Goal: Task Accomplishment & Management: Use online tool/utility

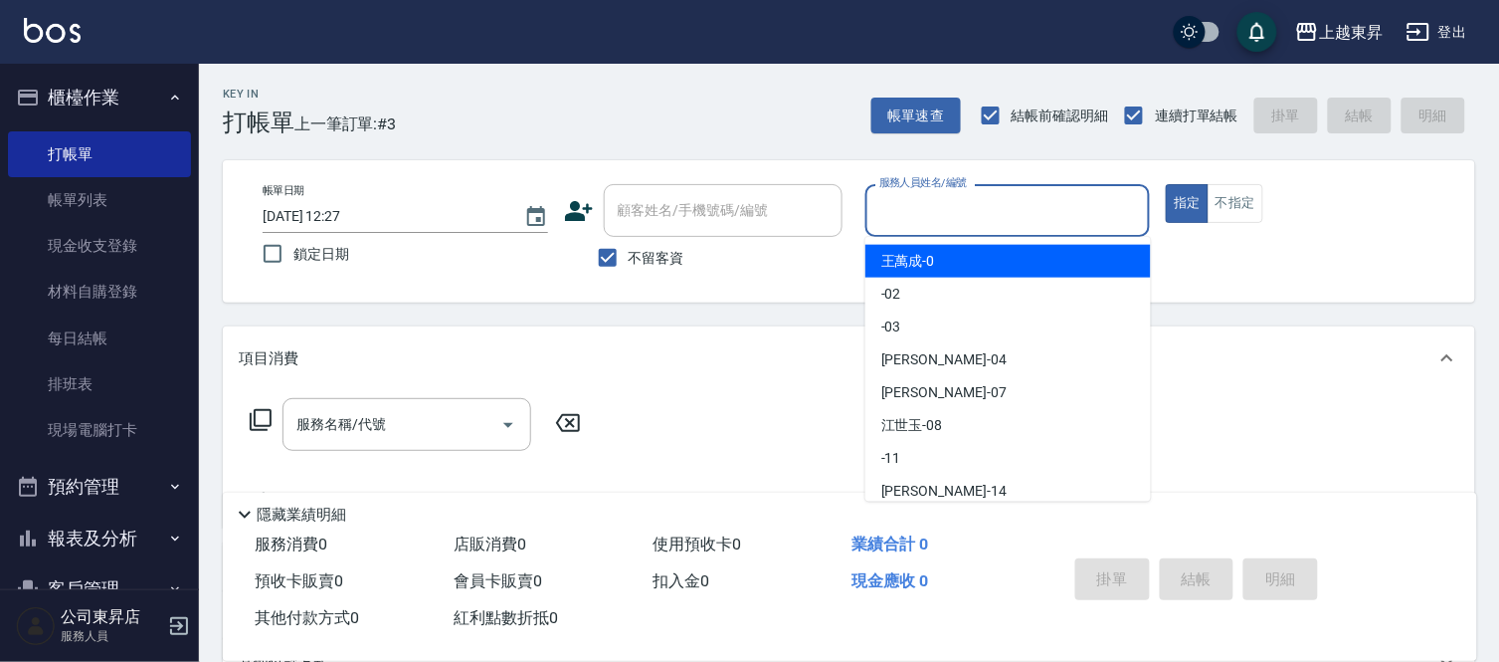
drag, startPoint x: 1026, startPoint y: 203, endPoint x: 1009, endPoint y: 195, distance: 18.7
click at [1022, 203] on input "服務人員姓名/編號" at bounding box center [1009, 210] width 268 height 35
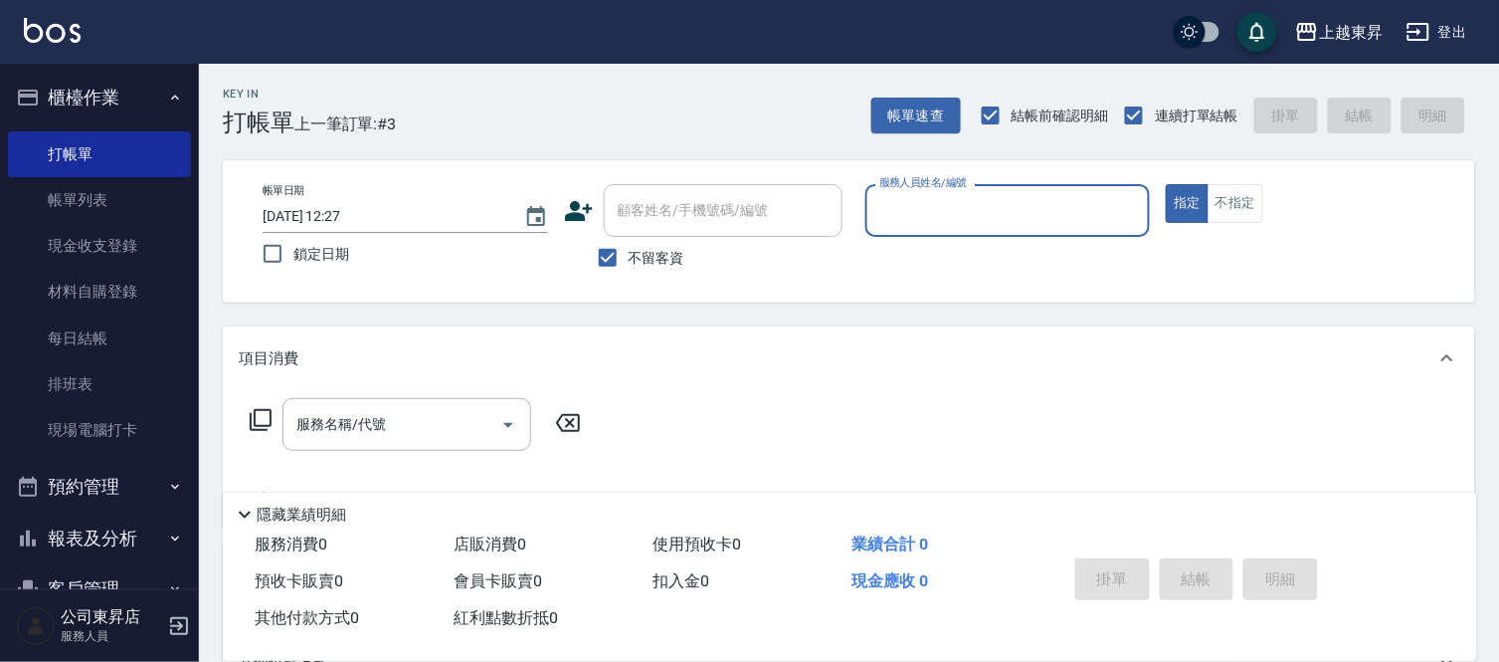
drag, startPoint x: 1009, startPoint y: 195, endPoint x: 970, endPoint y: 187, distance: 39.6
click at [995, 205] on input "服務人員姓名/編號" at bounding box center [1009, 210] width 268 height 35
click at [947, 170] on div "帳單日期 [DATE] 12:27 鎖定日期 顧客姓名/手機號碼/編號 顧客姓名/手機號碼/編號 不留客資 服務人員姓名/編號 服務人員姓名/編號 指定 不指定" at bounding box center [849, 231] width 1253 height 142
click at [936, 137] on div "Key In 打帳單 上一筆訂單:#3 帳單速查 結帳前確認明細 連續打單結帳 掛單 結帳 明細 帳單日期 [DATE] 12:27 鎖定日期 顧客姓名/手機…" at bounding box center [849, 494] width 1300 height 860
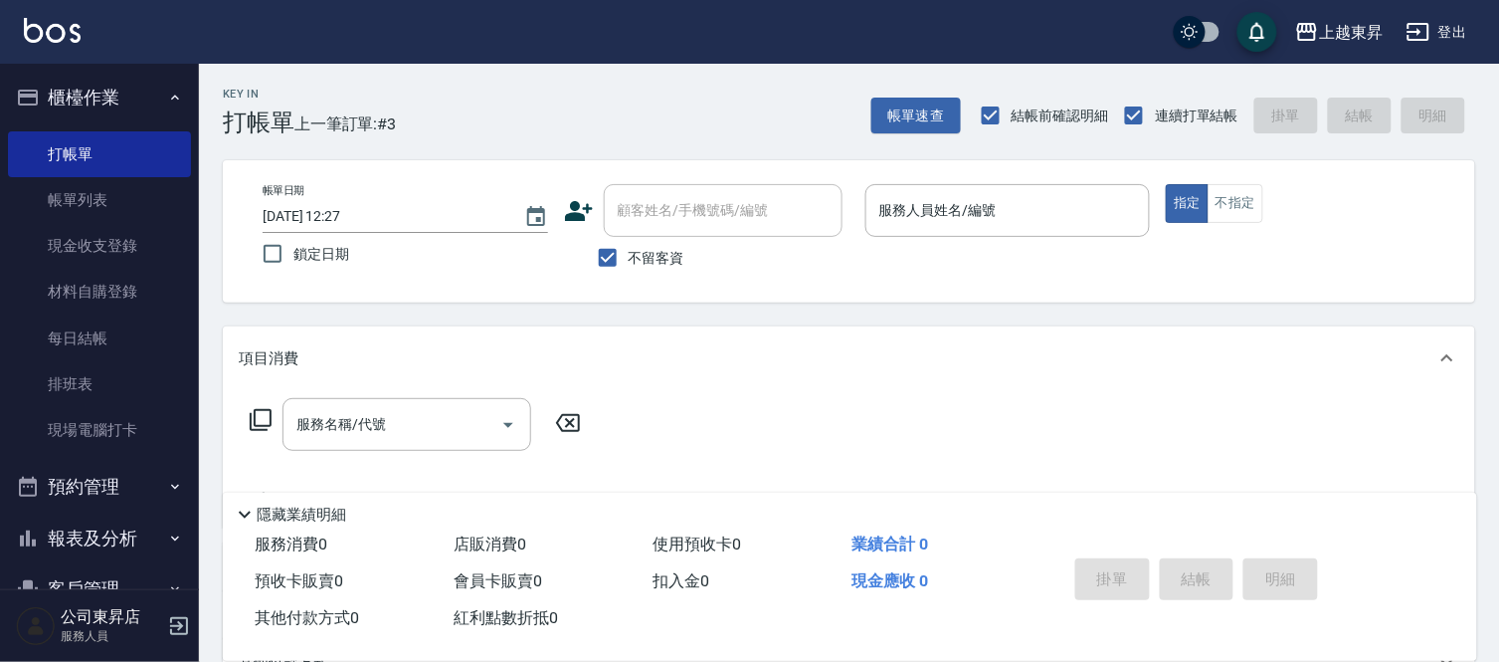
drag, startPoint x: 1059, startPoint y: 115, endPoint x: 772, endPoint y: 363, distance: 378.8
click at [777, 365] on div "項目消費" at bounding box center [837, 358] width 1197 height 21
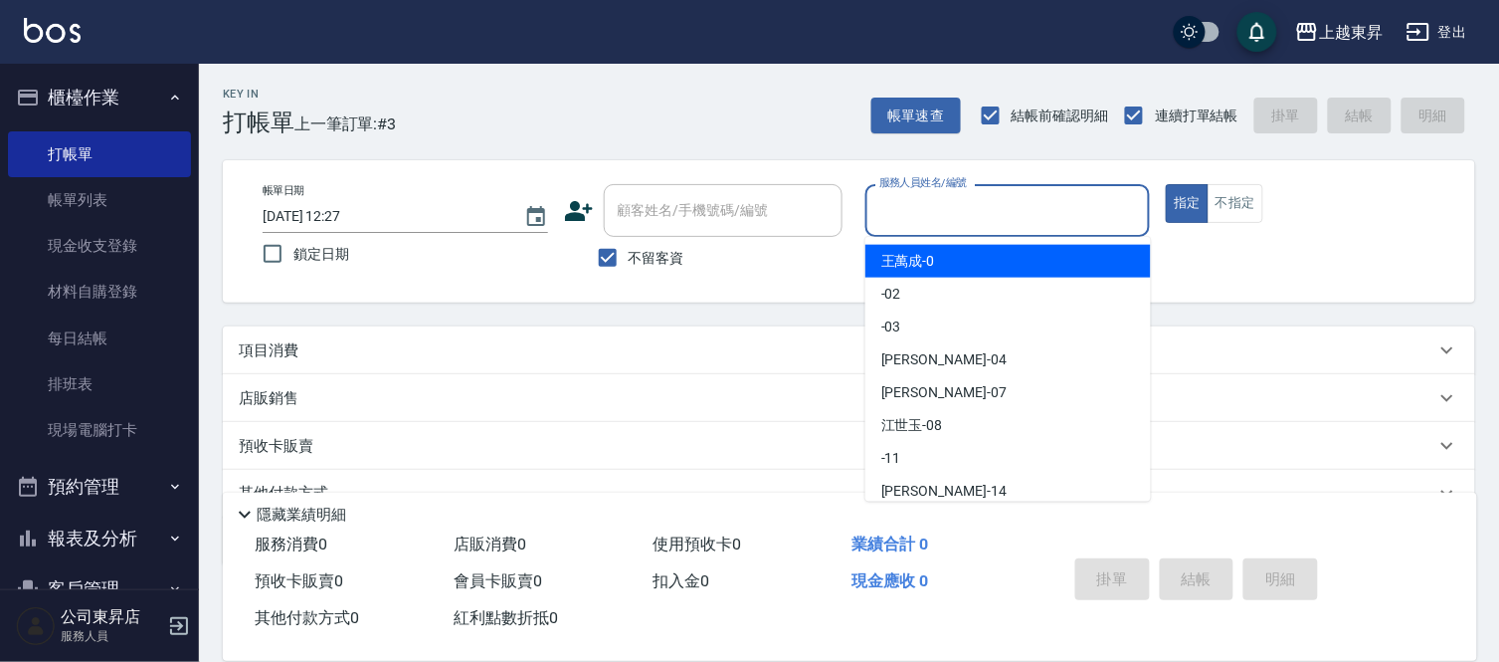
click at [922, 200] on input "服務人員姓名/編號" at bounding box center [1009, 210] width 268 height 35
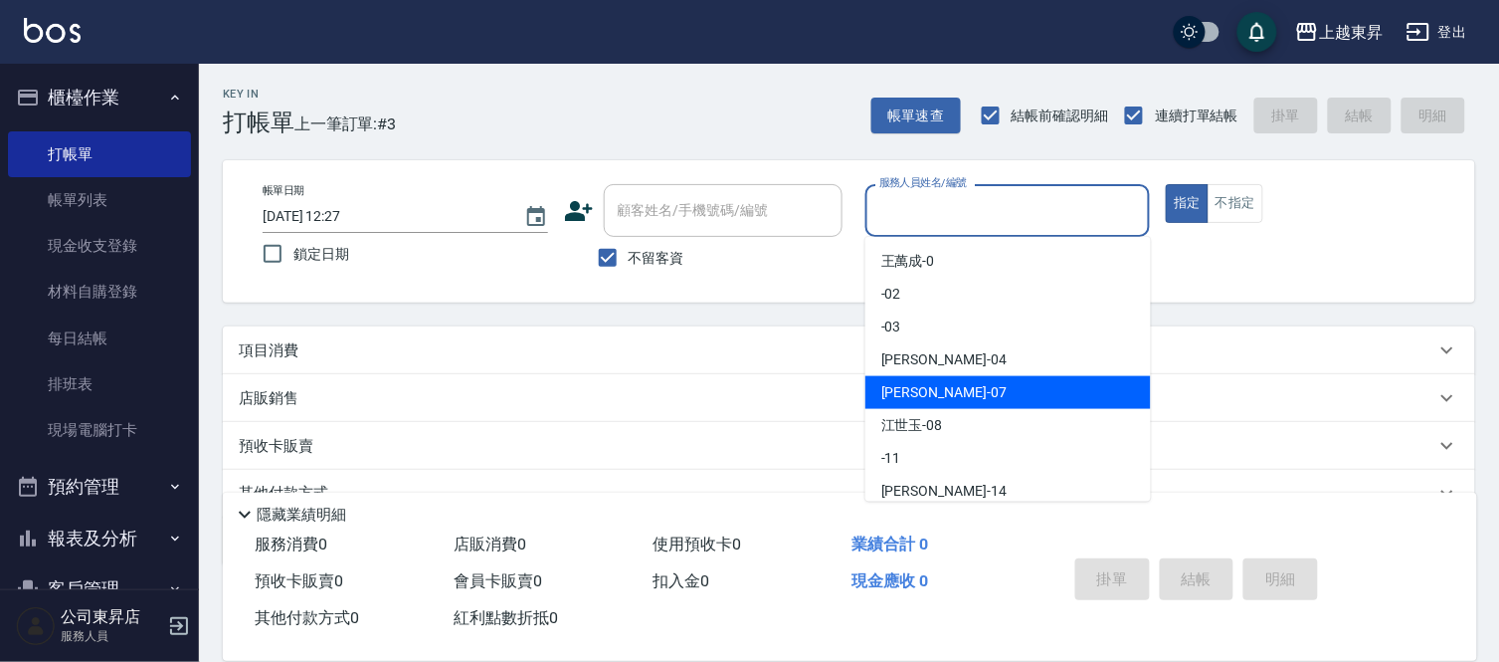
drag, startPoint x: 888, startPoint y: 388, endPoint x: 966, endPoint y: 348, distance: 87.2
click at [896, 389] on span "[PERSON_NAME] -07" at bounding box center [943, 392] width 125 height 21
type input "[PERSON_NAME]-07"
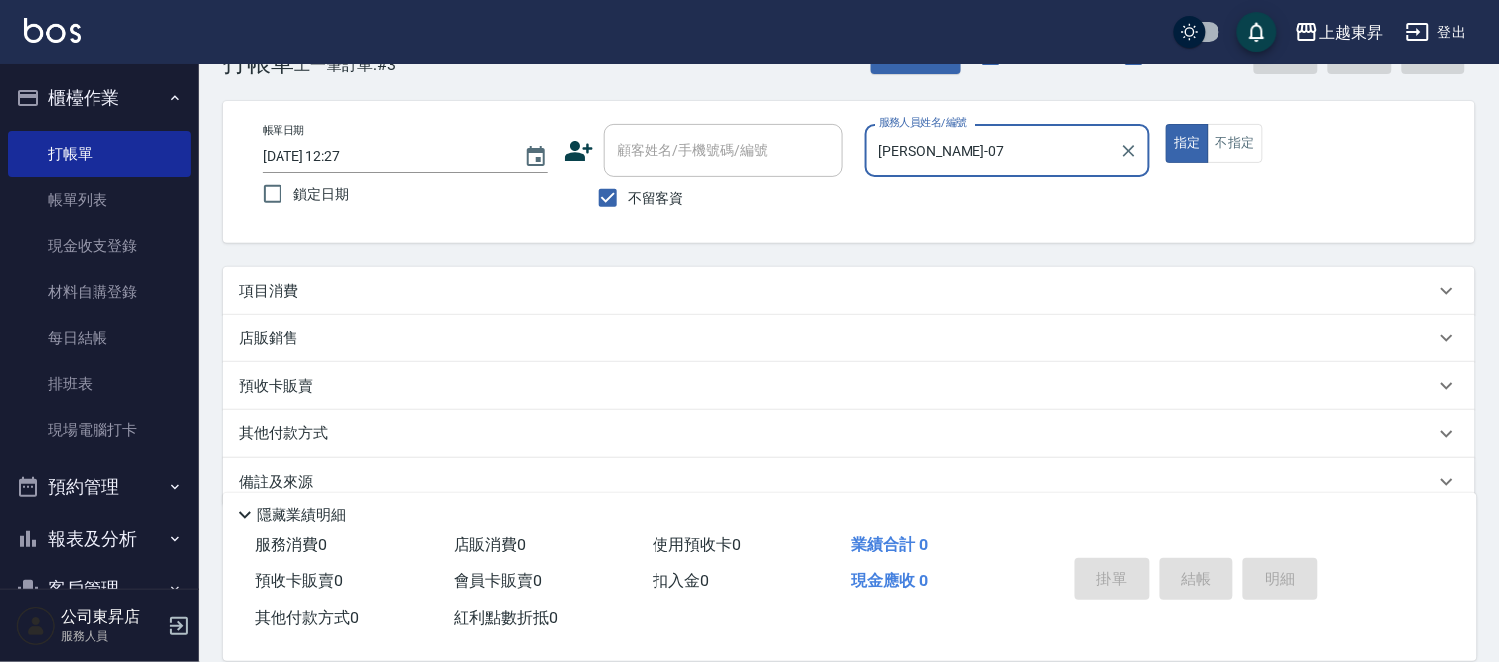
scroll to position [92, 0]
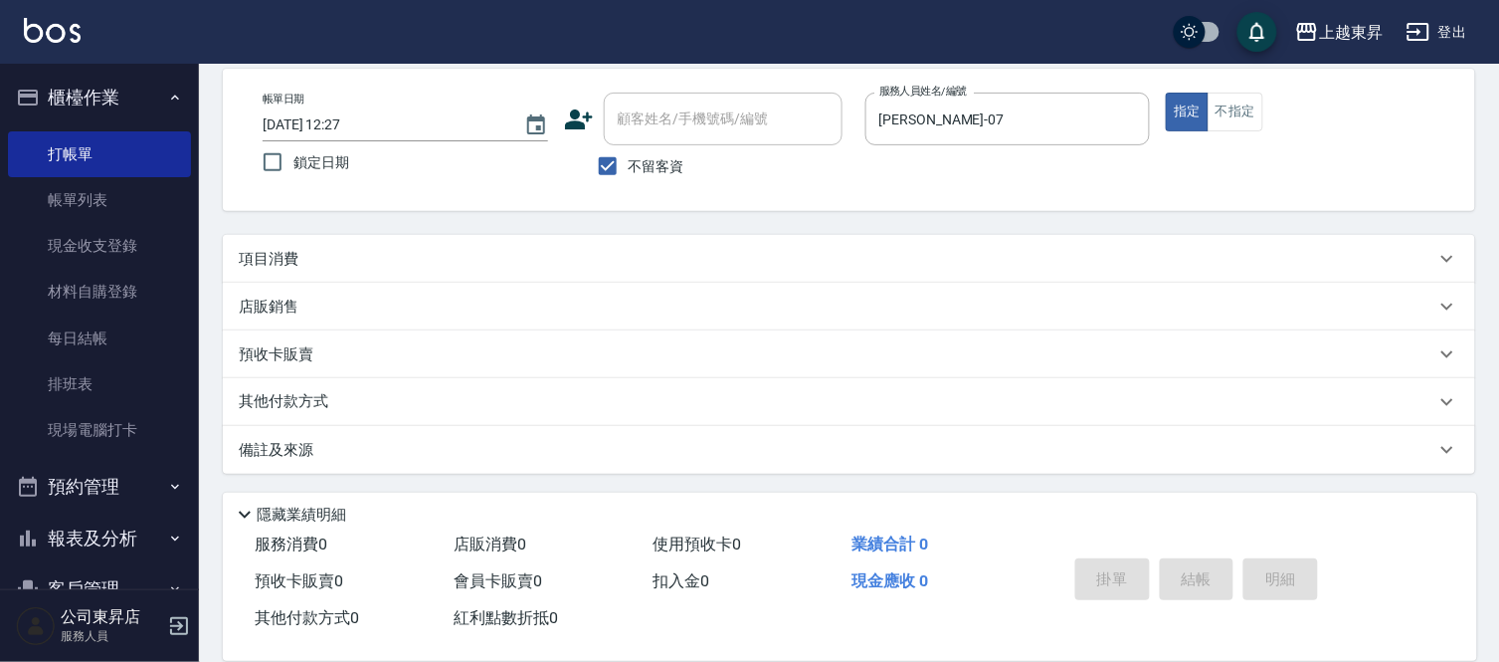
click at [301, 259] on div "項目消費" at bounding box center [837, 259] width 1197 height 21
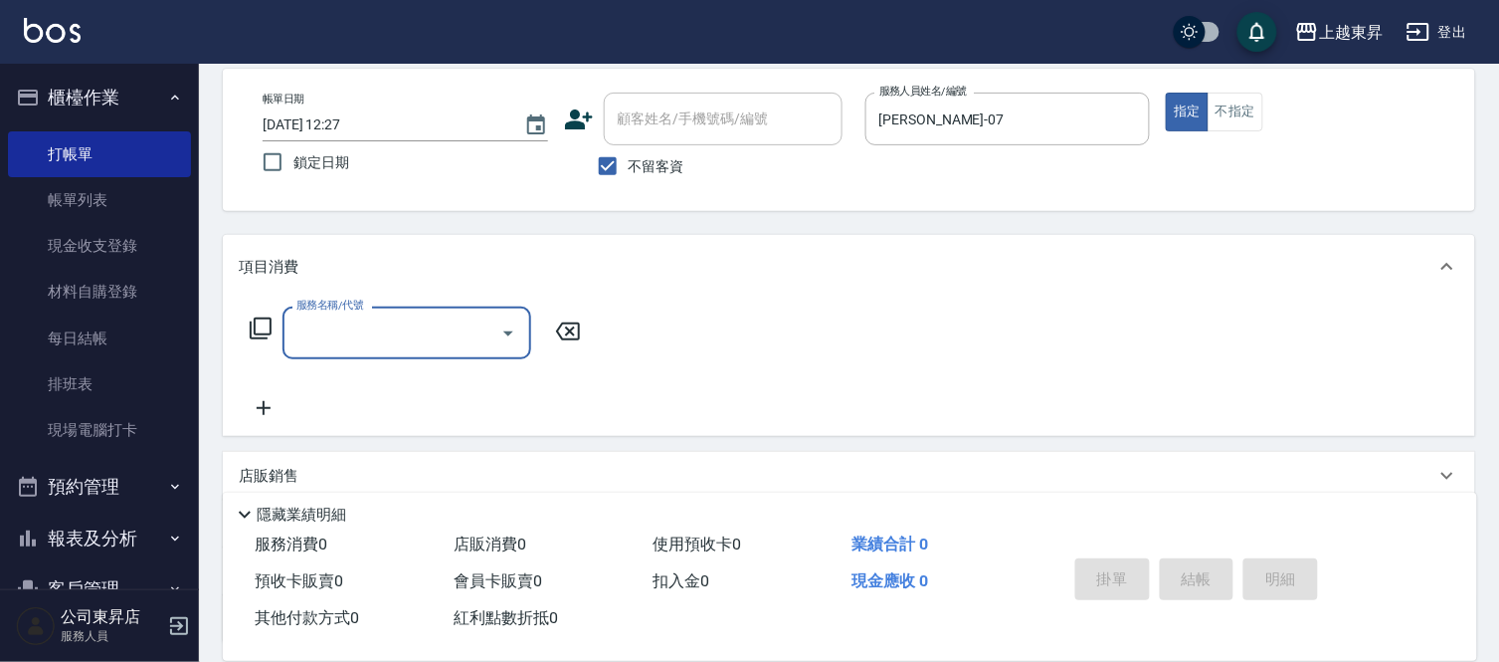
scroll to position [0, 0]
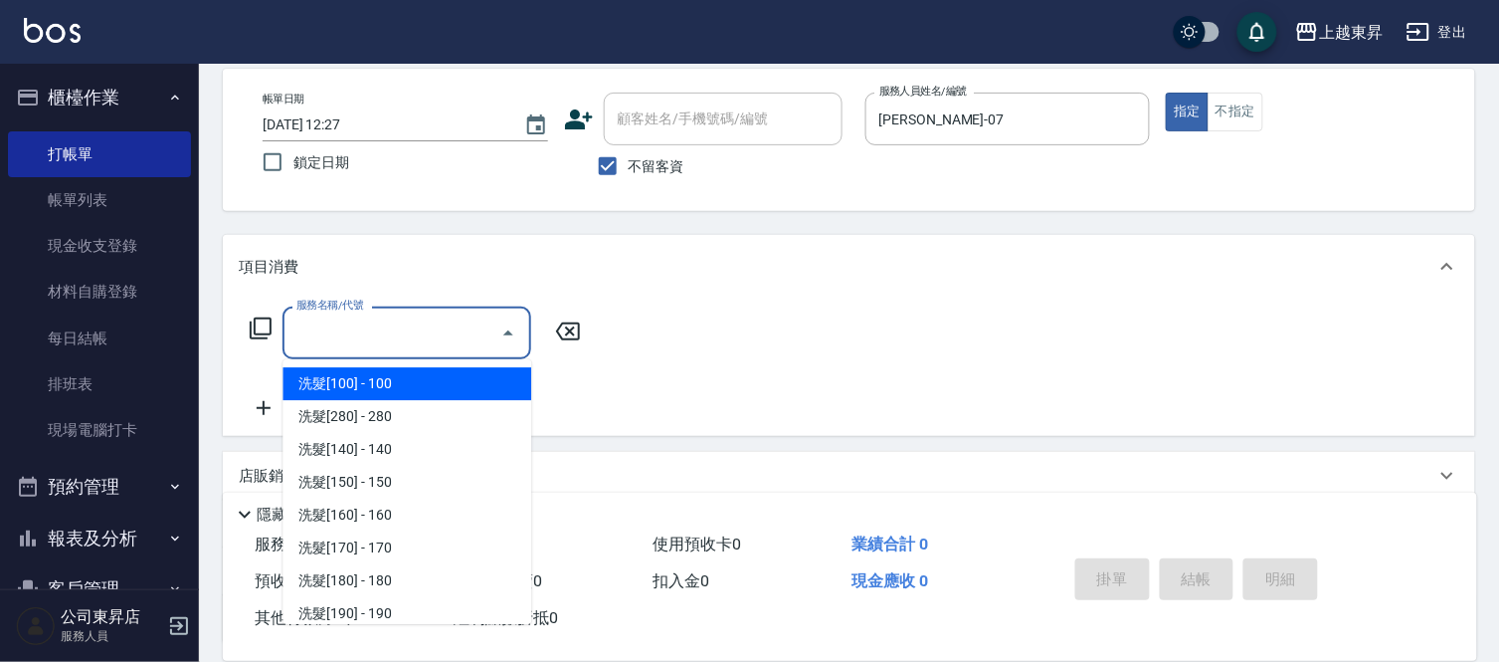
click at [308, 332] on input "服務名稱/代號" at bounding box center [392, 332] width 201 height 35
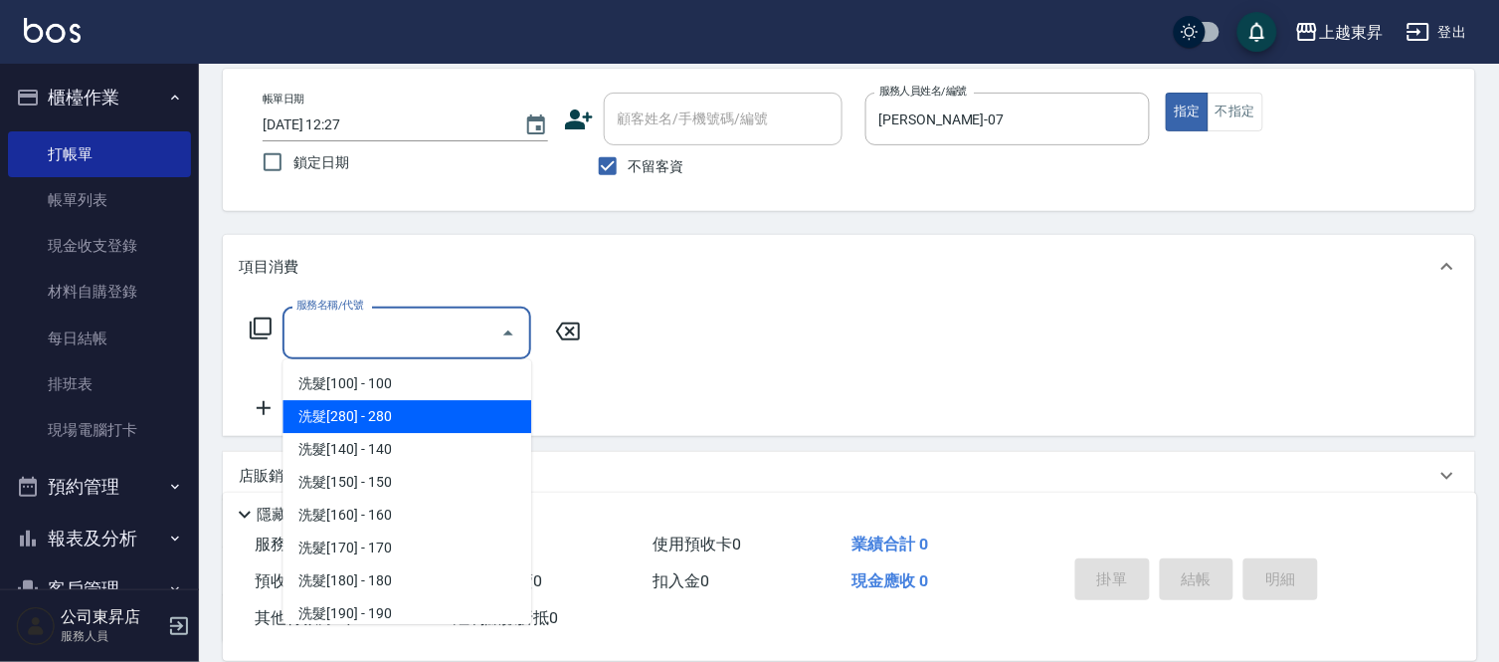
click at [403, 418] on span "洗髮[280] - 280" at bounding box center [407, 416] width 249 height 33
type input "洗髮[280](202)"
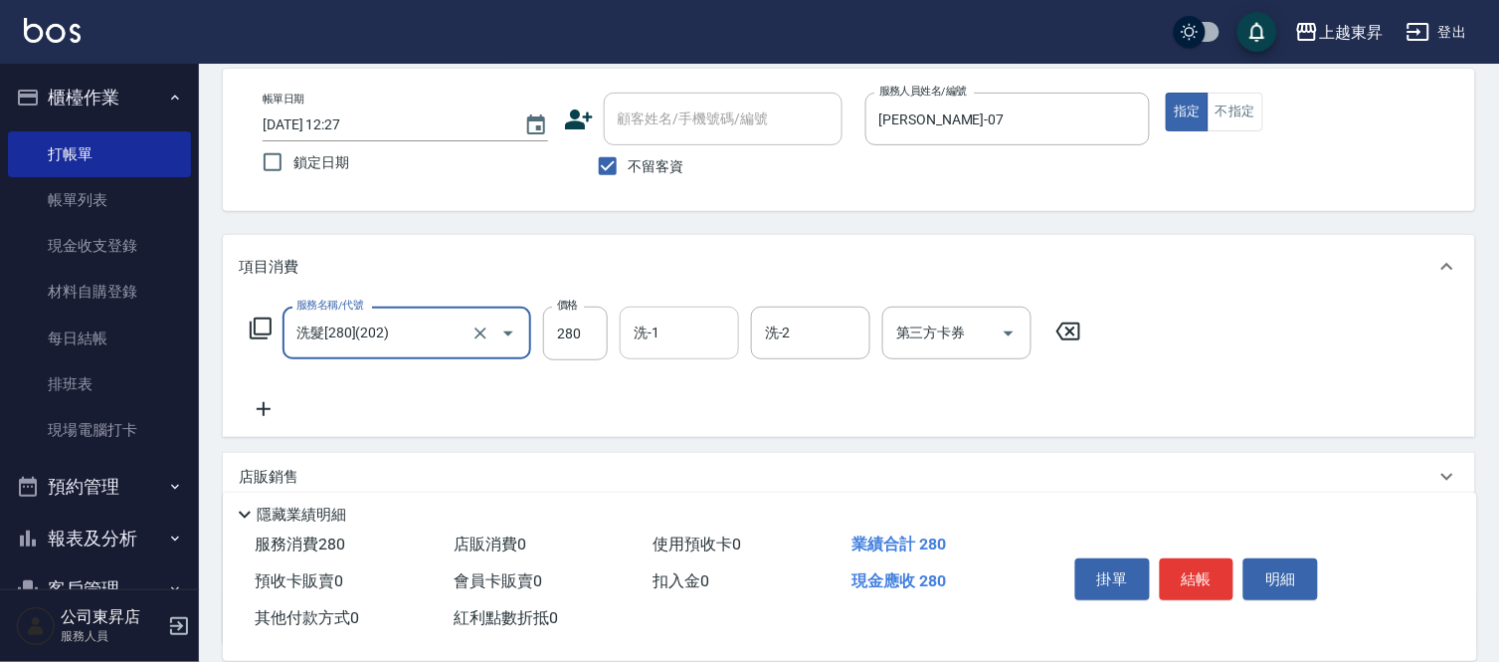
click at [680, 330] on input "洗-1" at bounding box center [679, 332] width 101 height 35
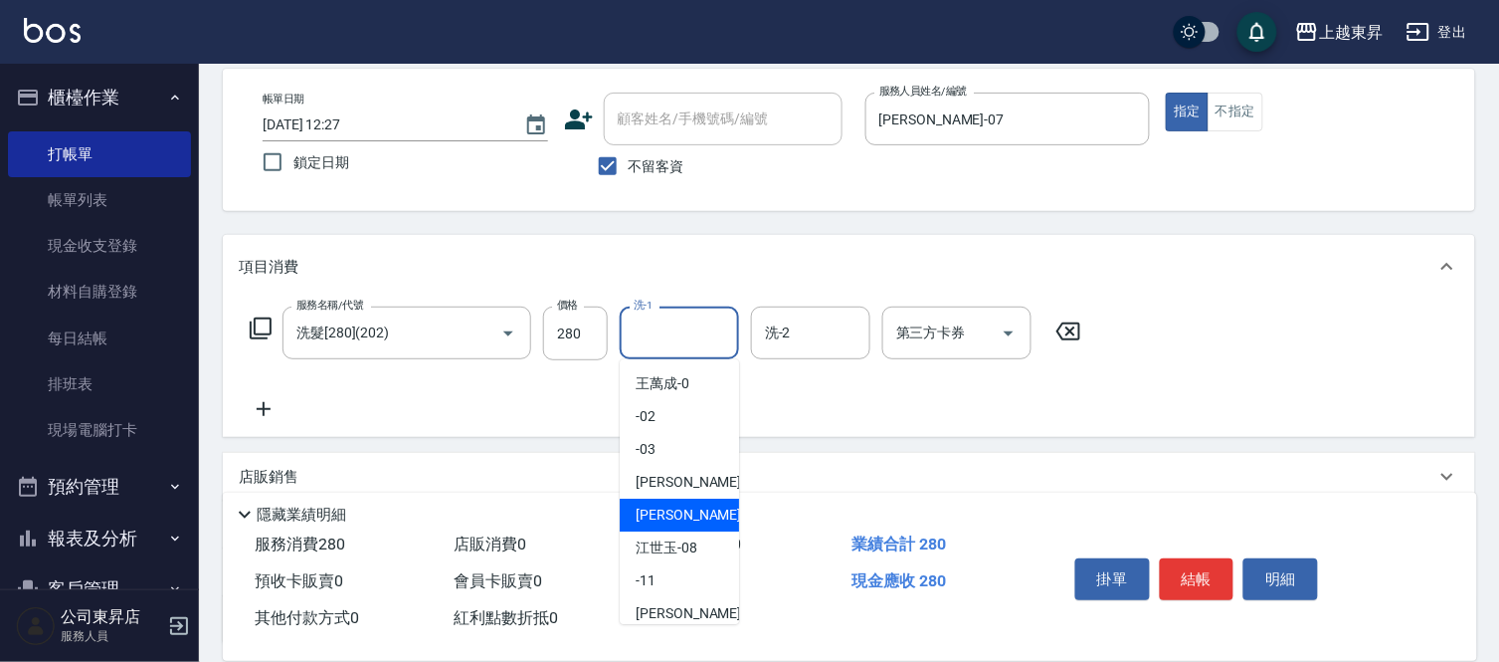
click at [660, 508] on span "[PERSON_NAME] -07" at bounding box center [698, 514] width 125 height 21
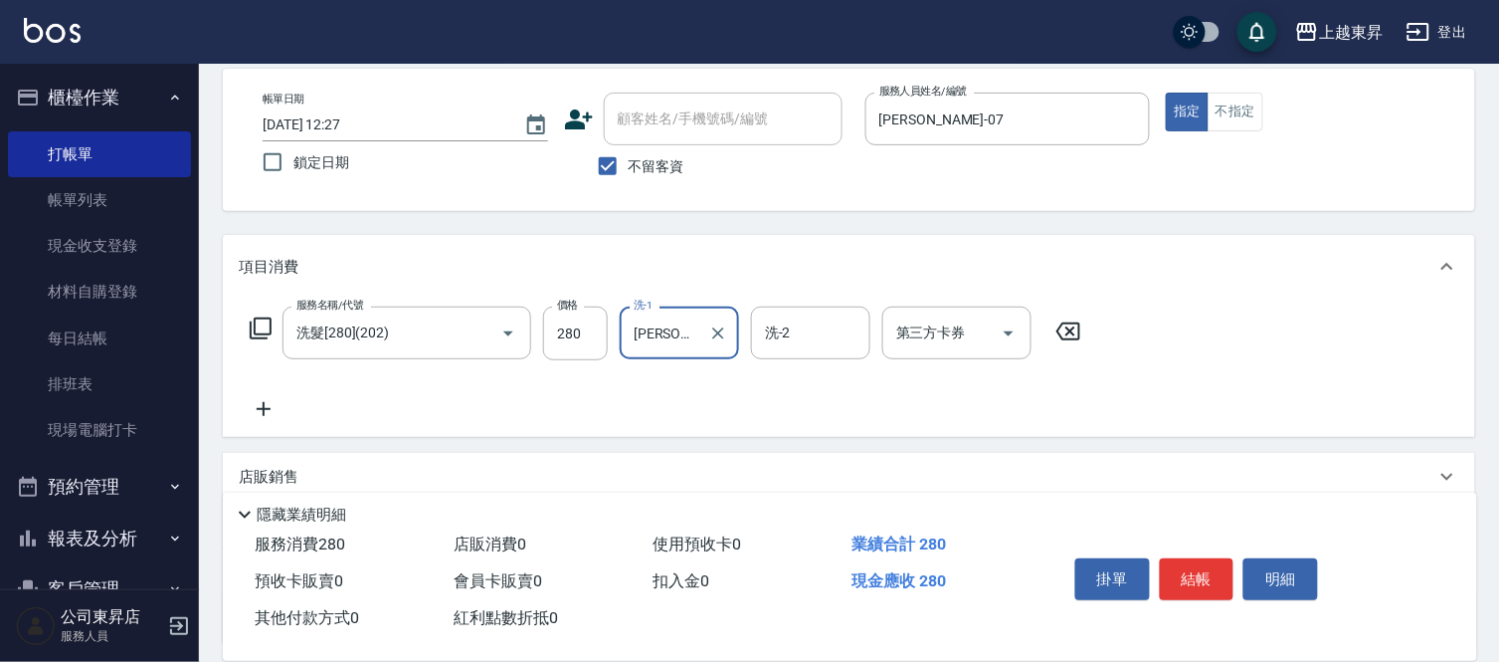
type input "[PERSON_NAME]-07"
click at [1199, 574] on button "結帳" at bounding box center [1197, 579] width 75 height 42
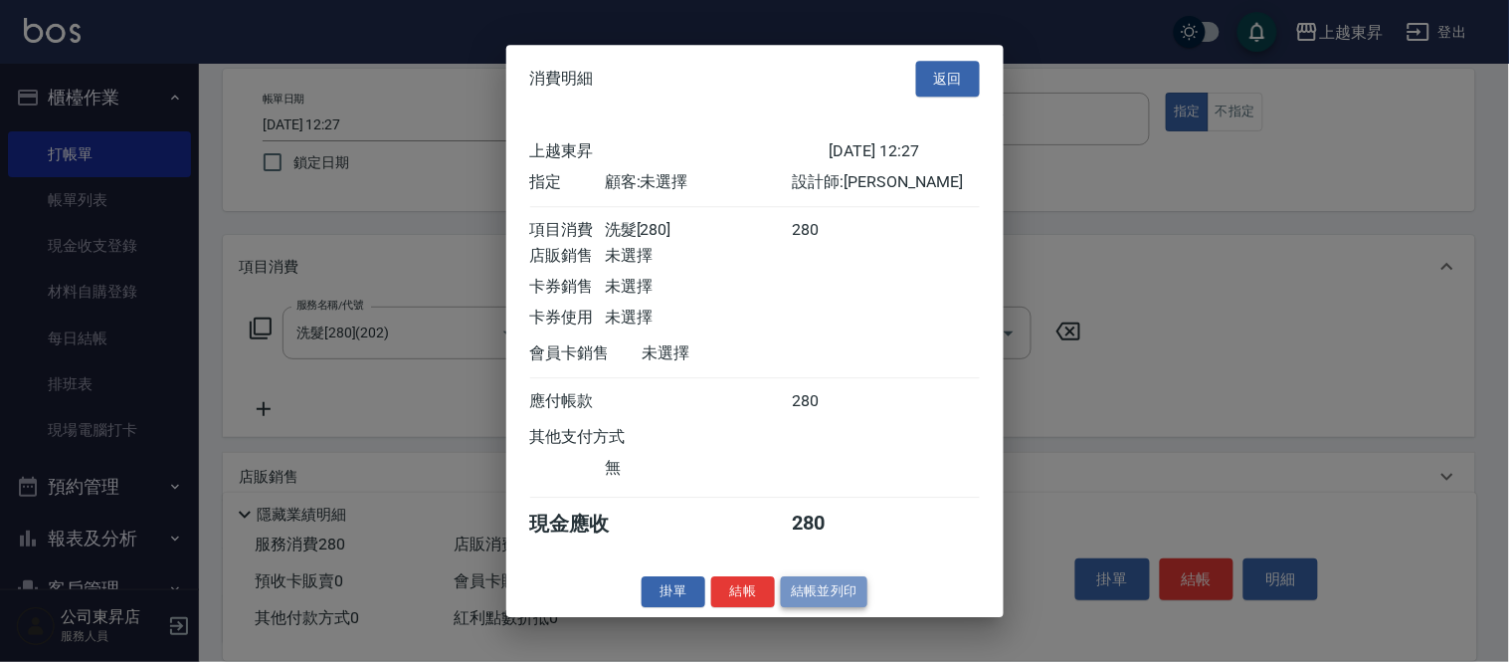
click at [813, 599] on button "結帳並列印" at bounding box center [824, 591] width 87 height 31
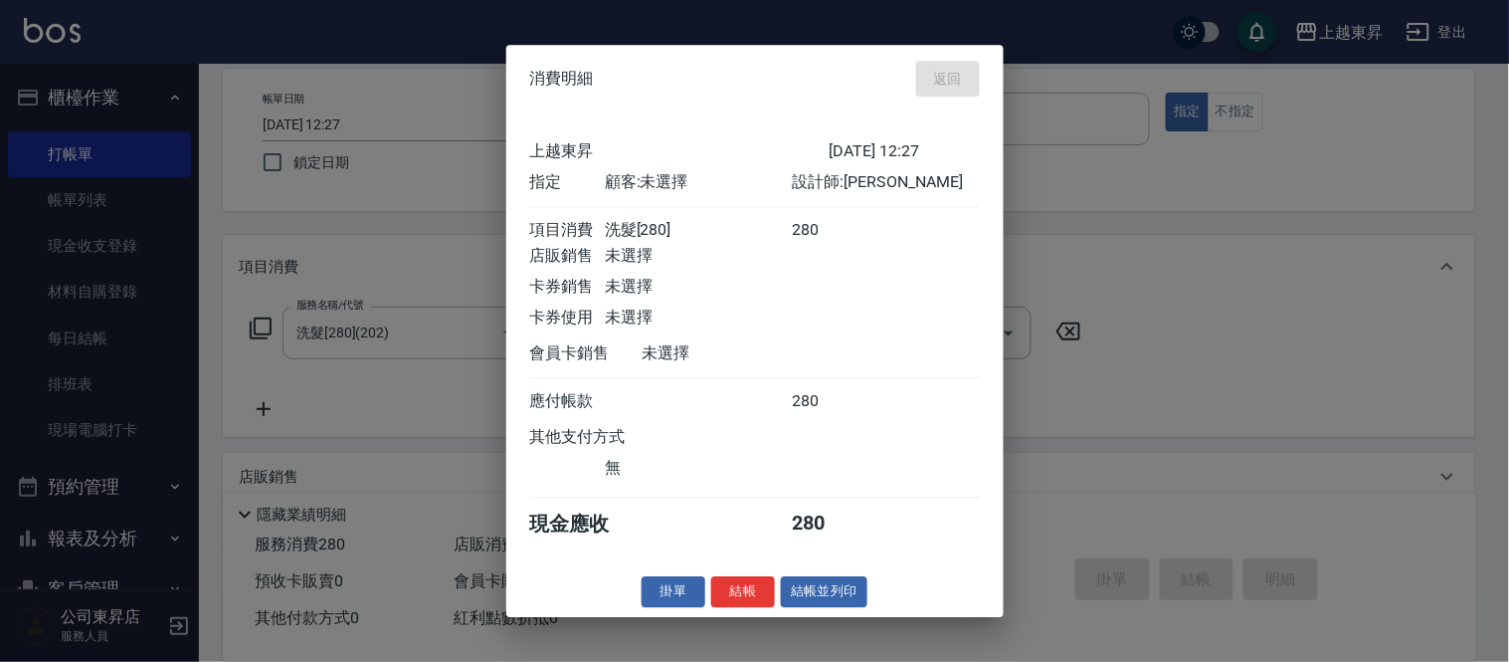
type input "[DATE] 13:47"
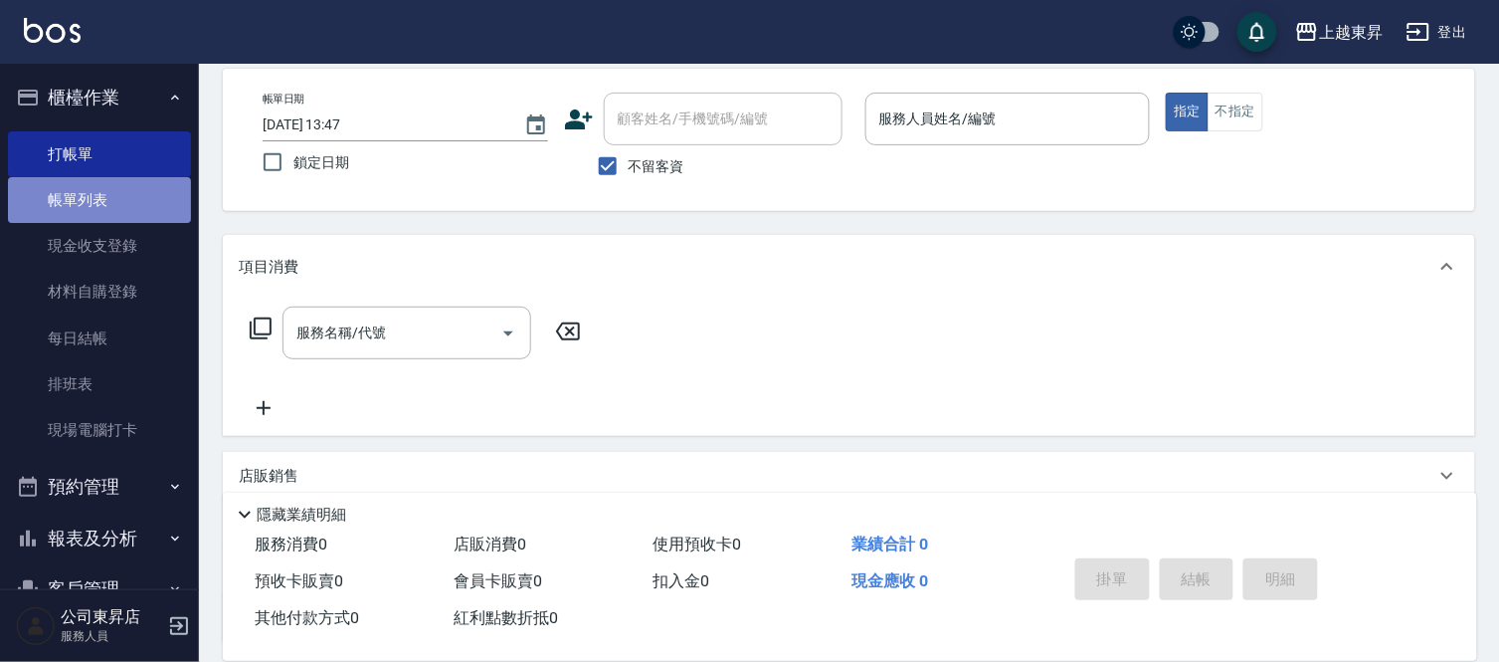
click at [113, 193] on link "帳單列表" at bounding box center [99, 200] width 183 height 46
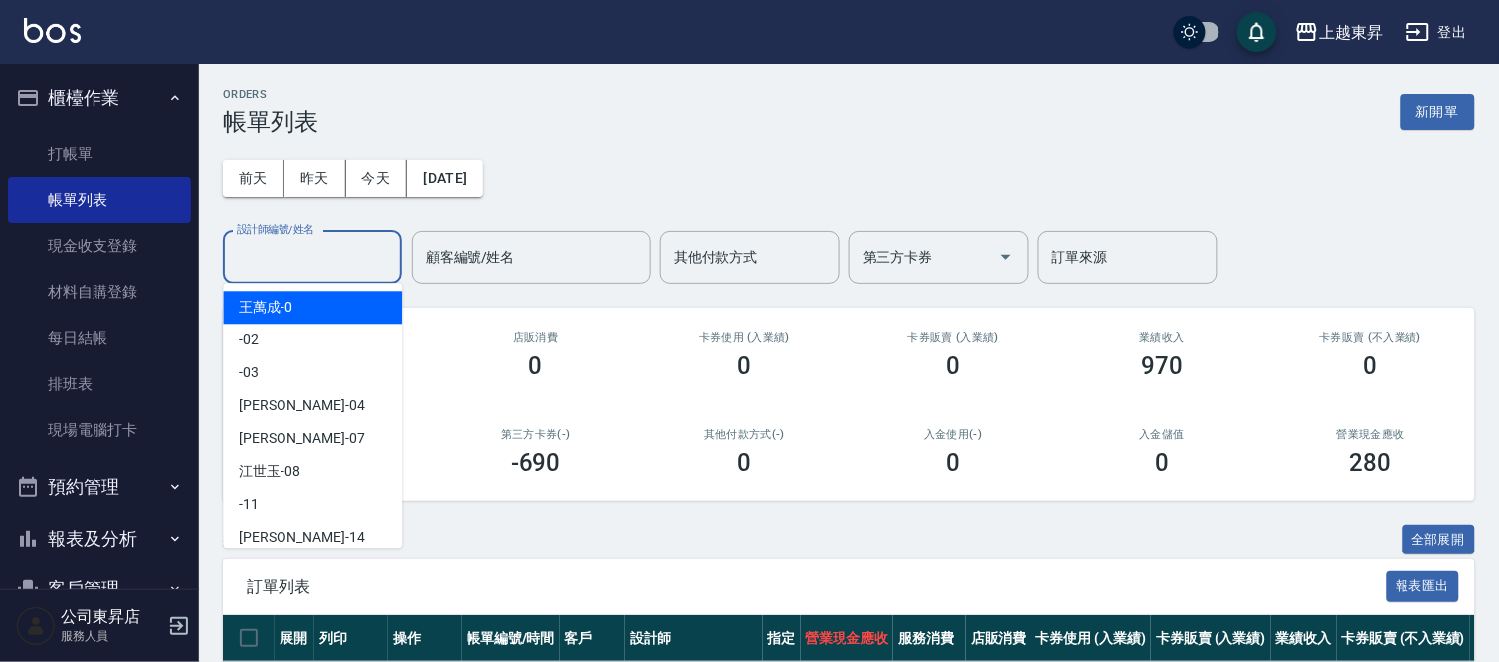
click at [262, 256] on input "設計師編號/姓名" at bounding box center [312, 257] width 161 height 35
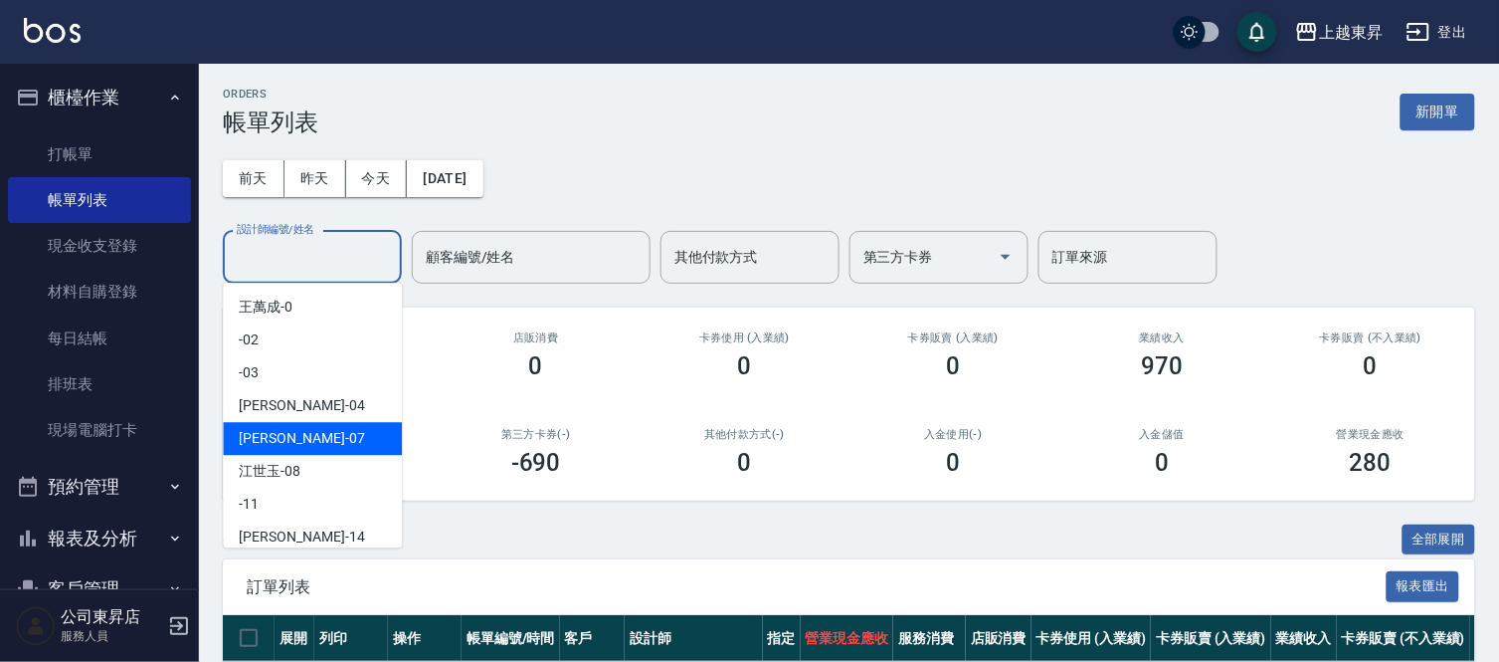
click at [310, 428] on div "[PERSON_NAME] -07" at bounding box center [312, 438] width 179 height 33
type input "[PERSON_NAME]-07"
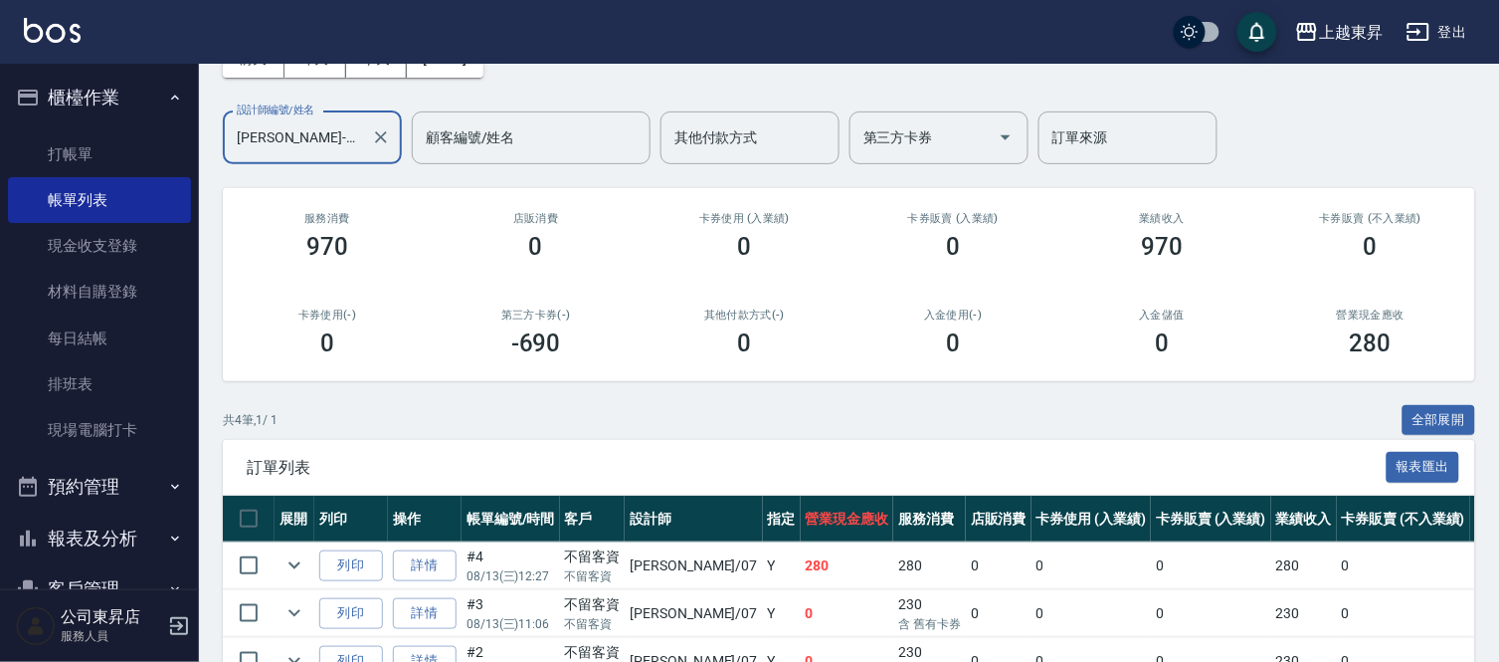
scroll to position [285, 0]
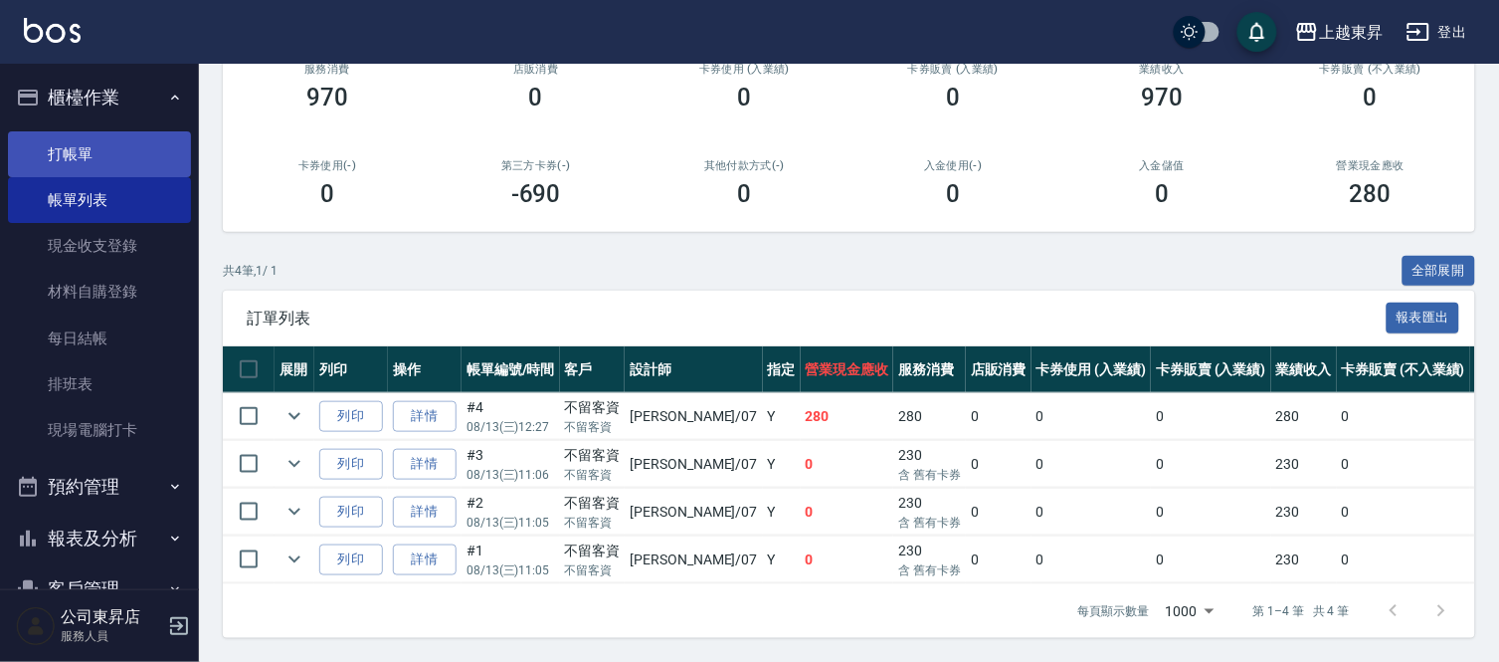
click at [68, 149] on link "打帳單" at bounding box center [99, 154] width 183 height 46
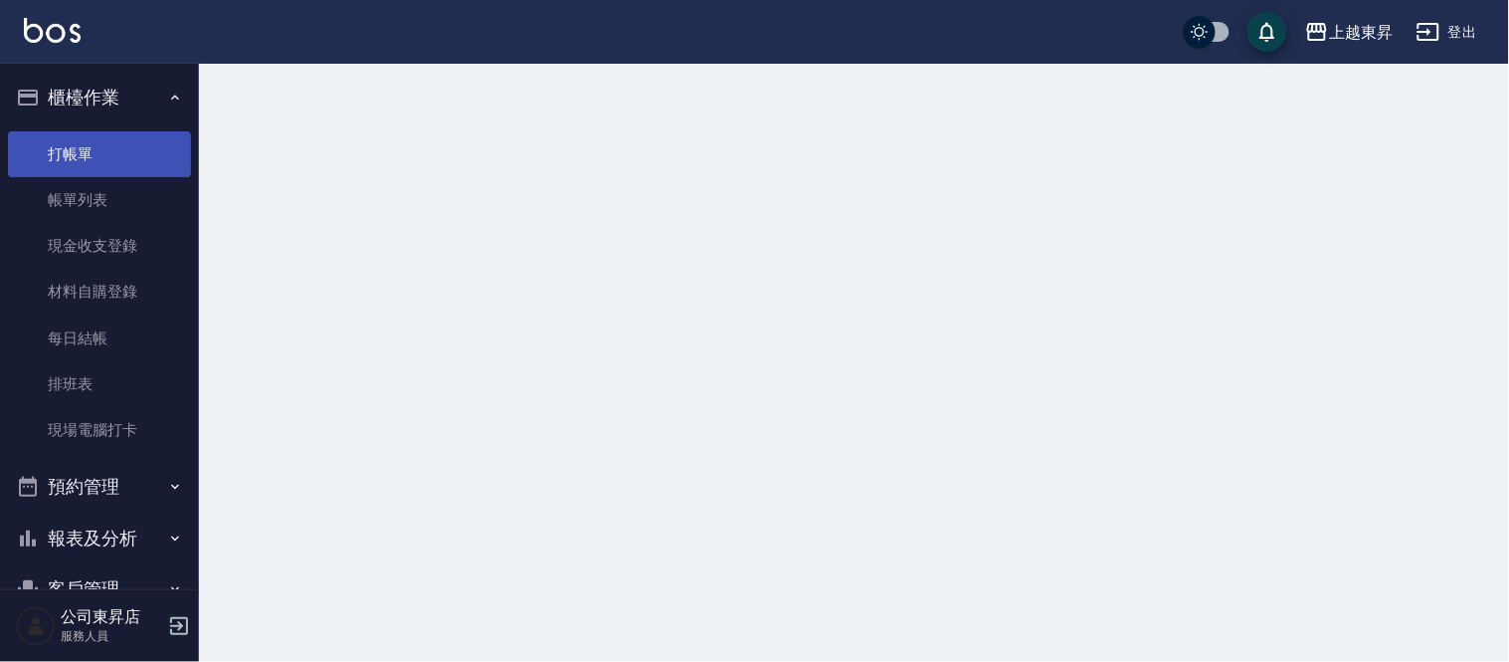
drag, startPoint x: 68, startPoint y: 149, endPoint x: 87, endPoint y: 162, distance: 22.9
click at [71, 149] on link "打帳單" at bounding box center [99, 154] width 183 height 46
